Goal: Find specific page/section: Find specific page/section

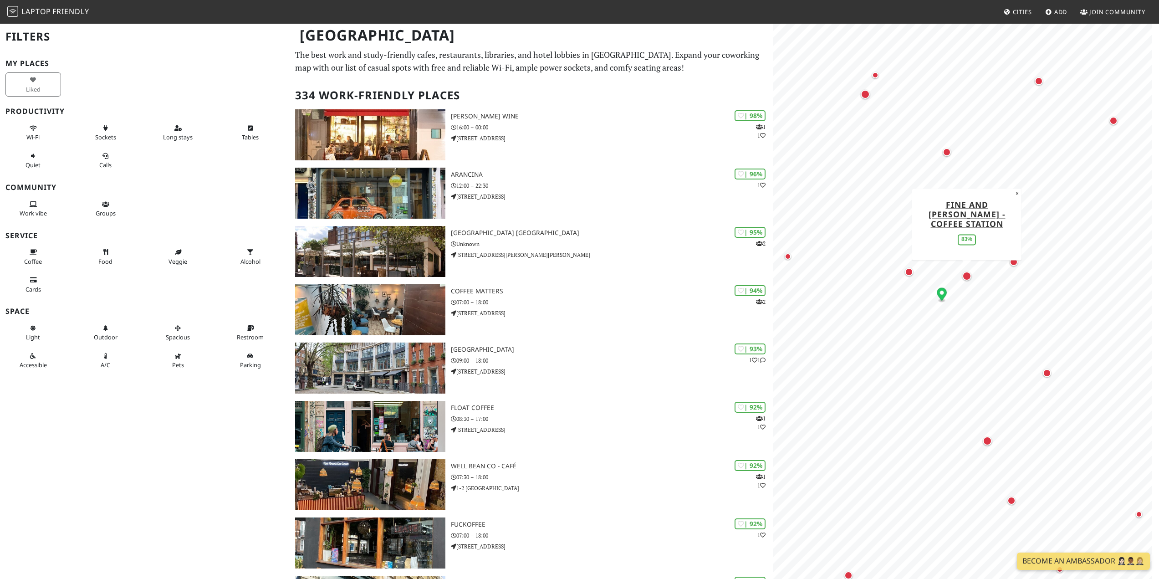
click at [967, 277] on div "Map marker" at bounding box center [967, 276] width 9 height 9
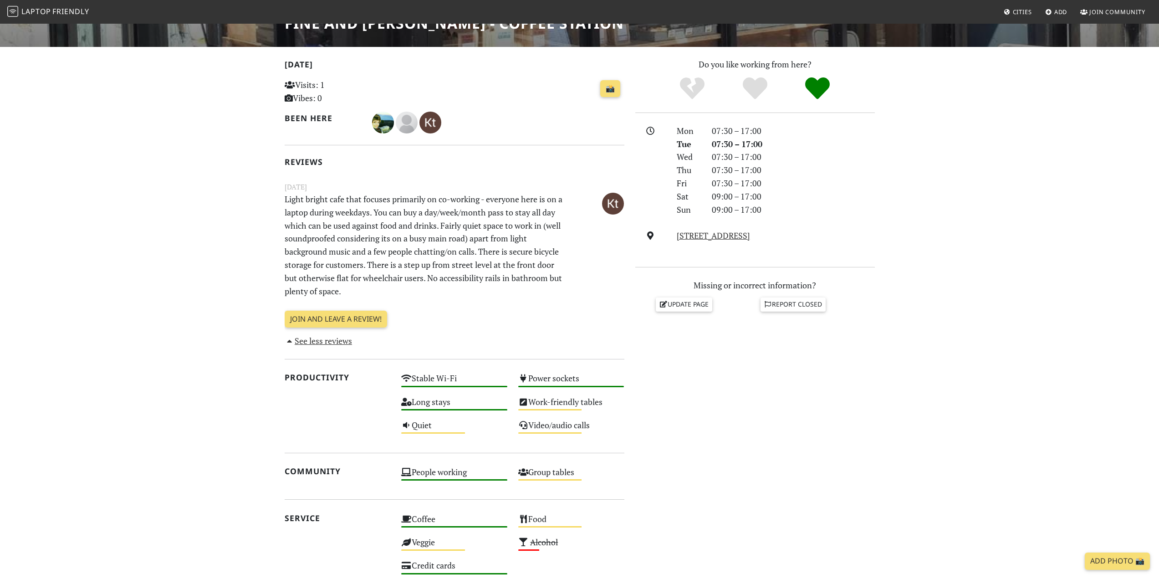
scroll to position [182, 0]
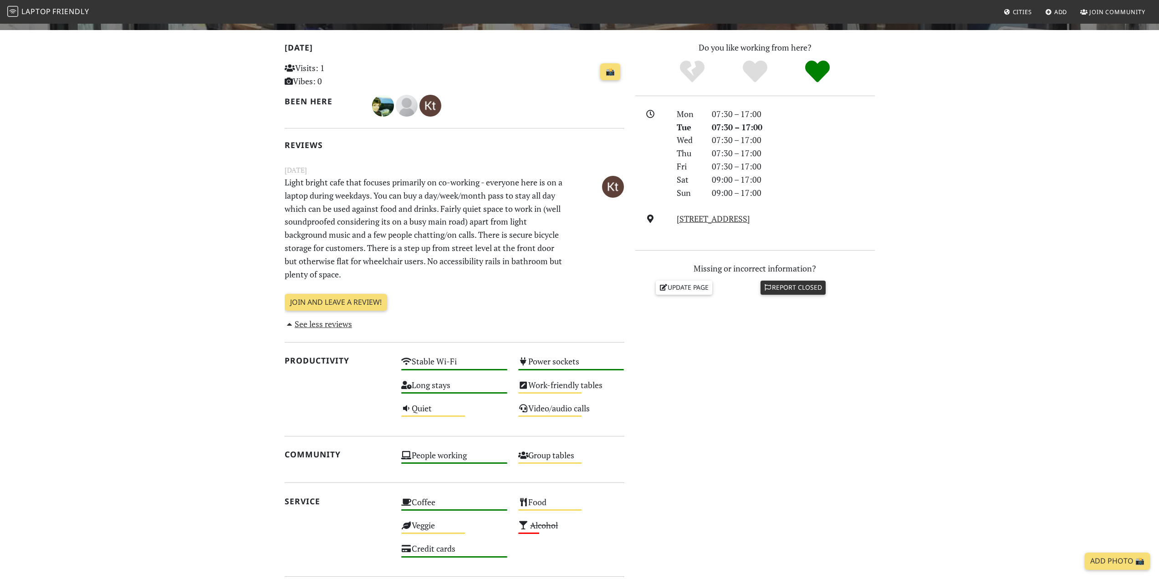
click at [795, 289] on link "Report closed" at bounding box center [794, 288] width 66 height 14
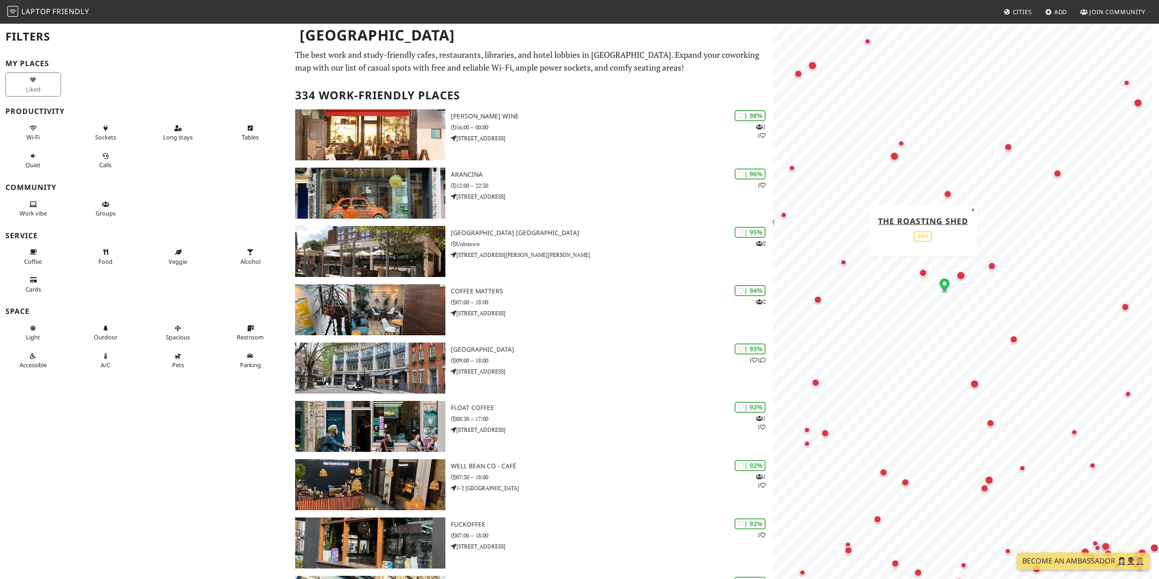
click at [925, 277] on div "Map marker" at bounding box center [924, 273] width 12 height 12
